Goal: Find specific page/section: Find specific page/section

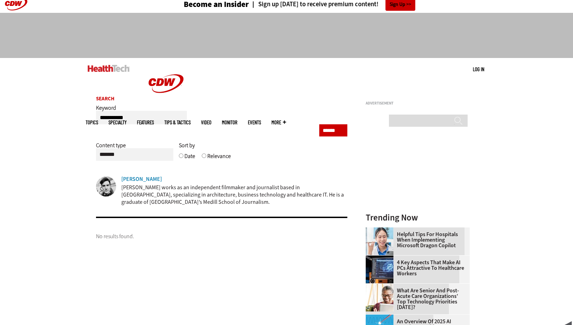
click at [135, 178] on div "Nathan Eddy" at bounding box center [141, 179] width 41 height 6
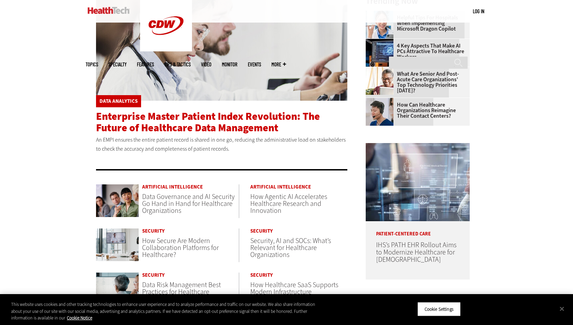
scroll to position [223, 0]
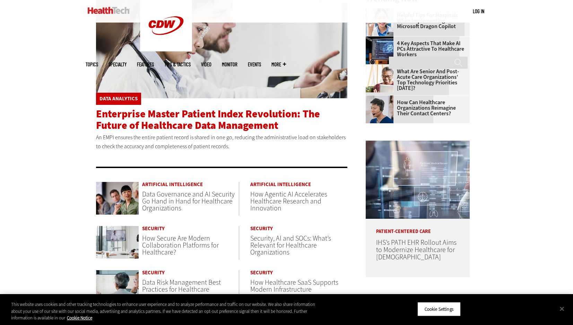
click at [182, 189] on span "Data Governance and AI Security Go Hand in Hand for Healthcare Organizations" at bounding box center [188, 200] width 93 height 23
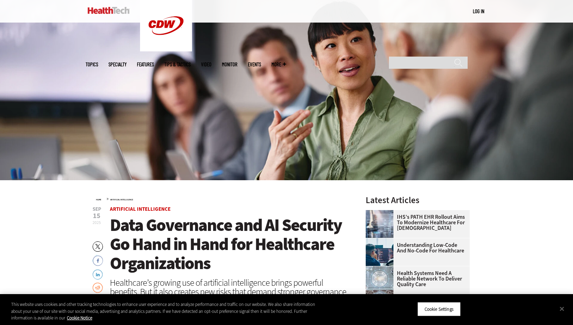
scroll to position [82, 0]
